Goal: Navigation & Orientation: Find specific page/section

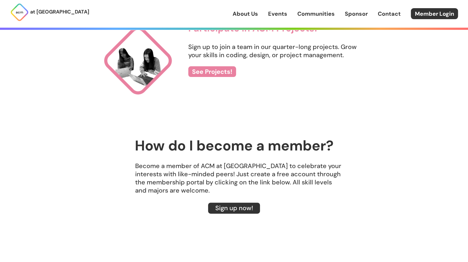
scroll to position [752, 0]
click at [248, 15] on link "About Us" at bounding box center [244, 14] width 25 height 8
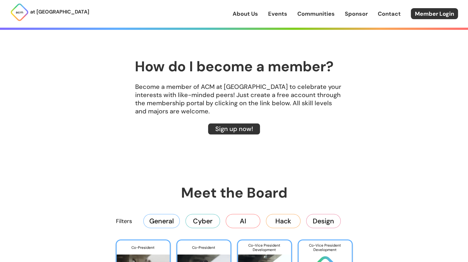
scroll to position [831, 0]
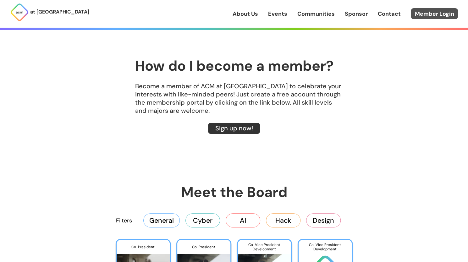
click at [418, 15] on link "Member Login" at bounding box center [434, 13] width 47 height 11
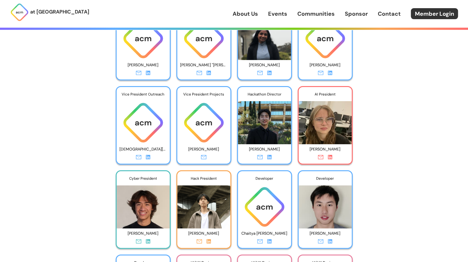
scroll to position [1145, 0]
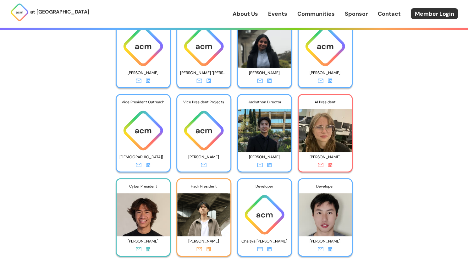
click at [314, 14] on link "Communities" at bounding box center [315, 14] width 37 height 8
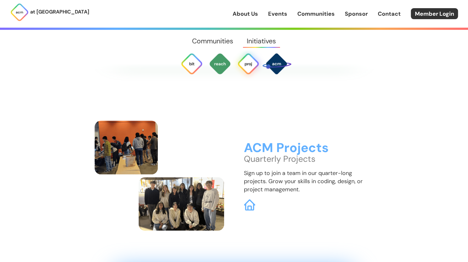
scroll to position [1691, 0]
